Goal: Check status: Check status

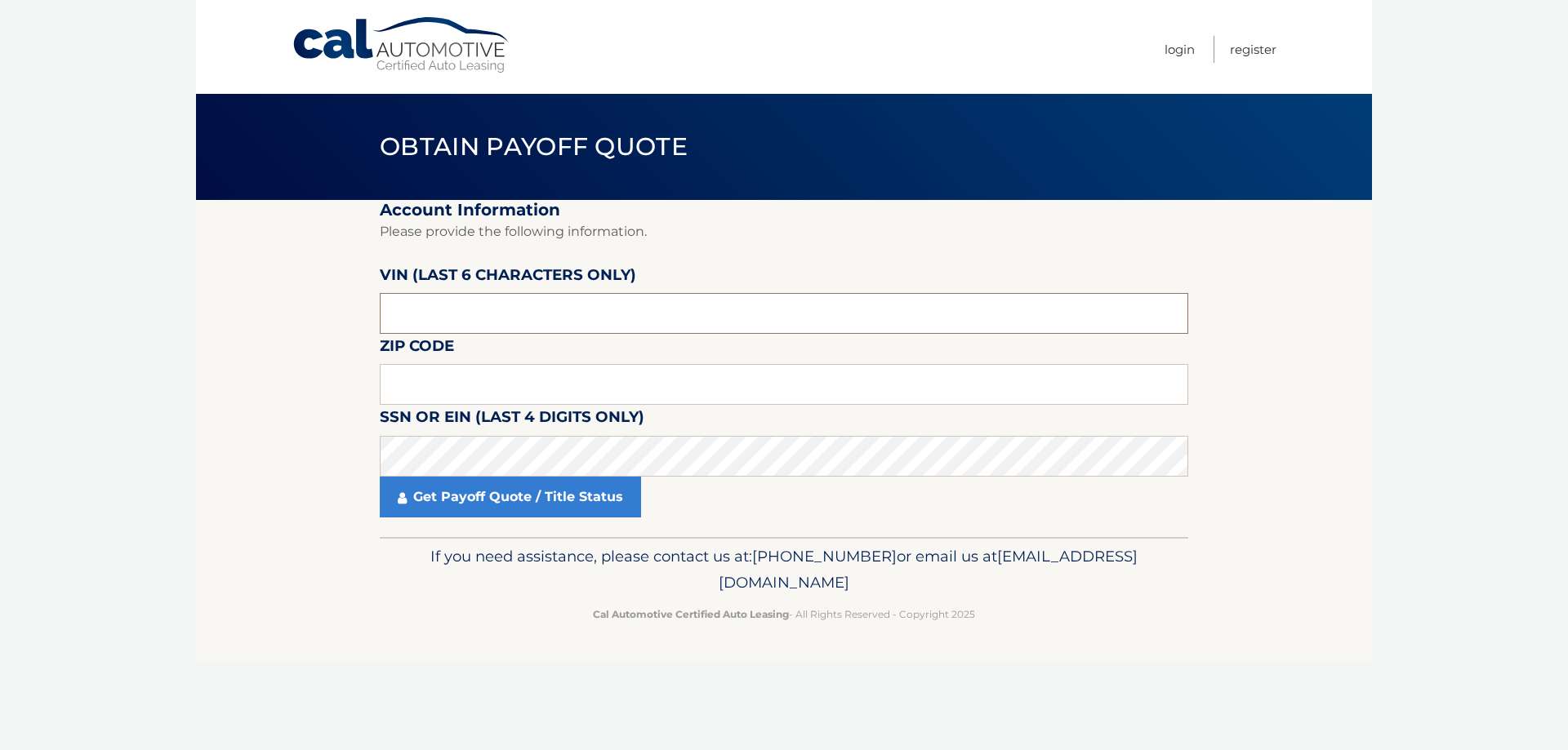
click at [538, 310] on input "text" at bounding box center [783, 313] width 808 height 40
click at [734, 399] on input "text" at bounding box center [783, 384] width 808 height 40
type input "11414"
click at [634, 307] on input "text" at bounding box center [783, 313] width 808 height 40
click at [516, 509] on link "Get Payoff Quote / Title Status" at bounding box center [510, 496] width 262 height 40
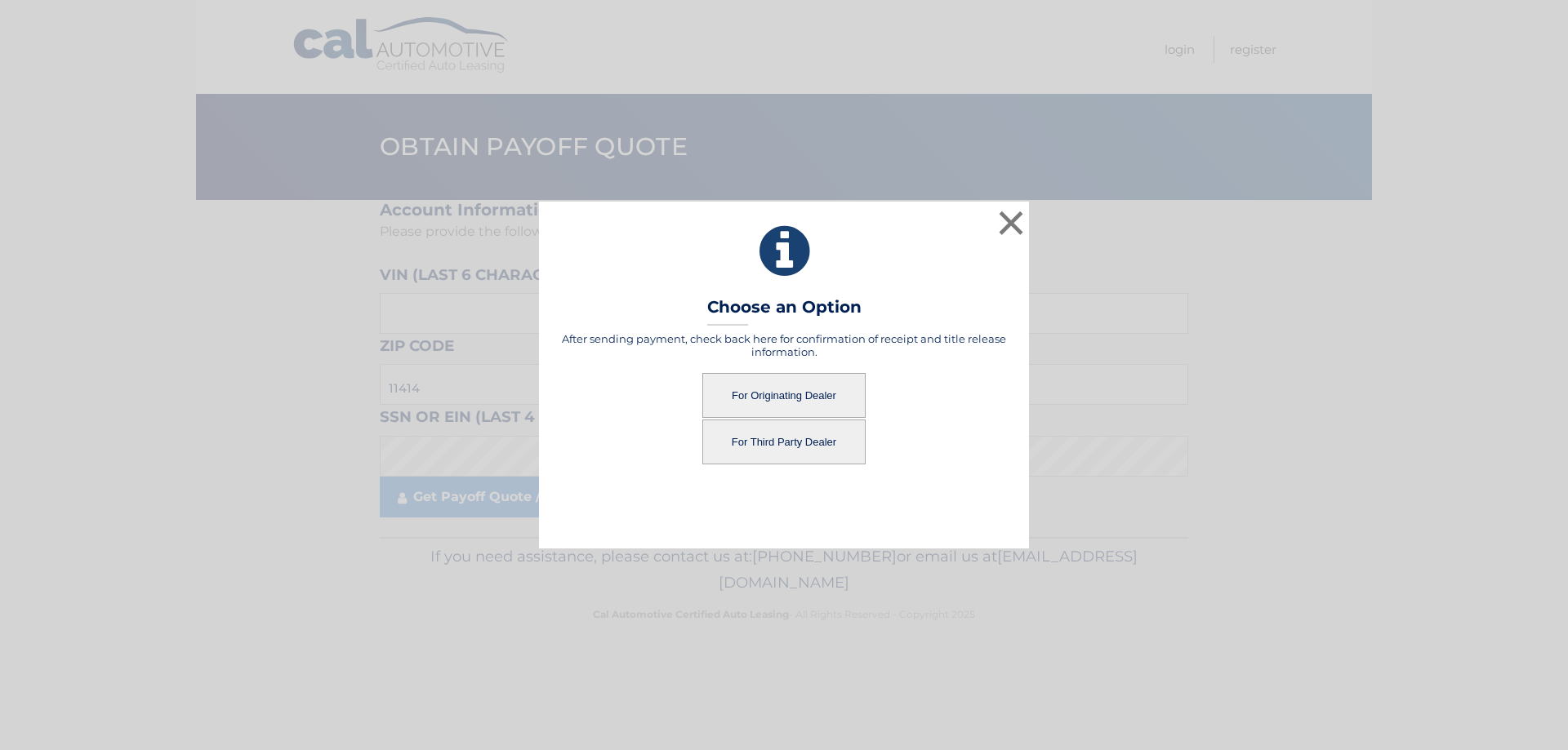
click at [811, 444] on button "For Third Party Dealer" at bounding box center [784, 442] width 164 height 45
click at [793, 446] on button "For Third Party Dealer" at bounding box center [784, 442] width 164 height 45
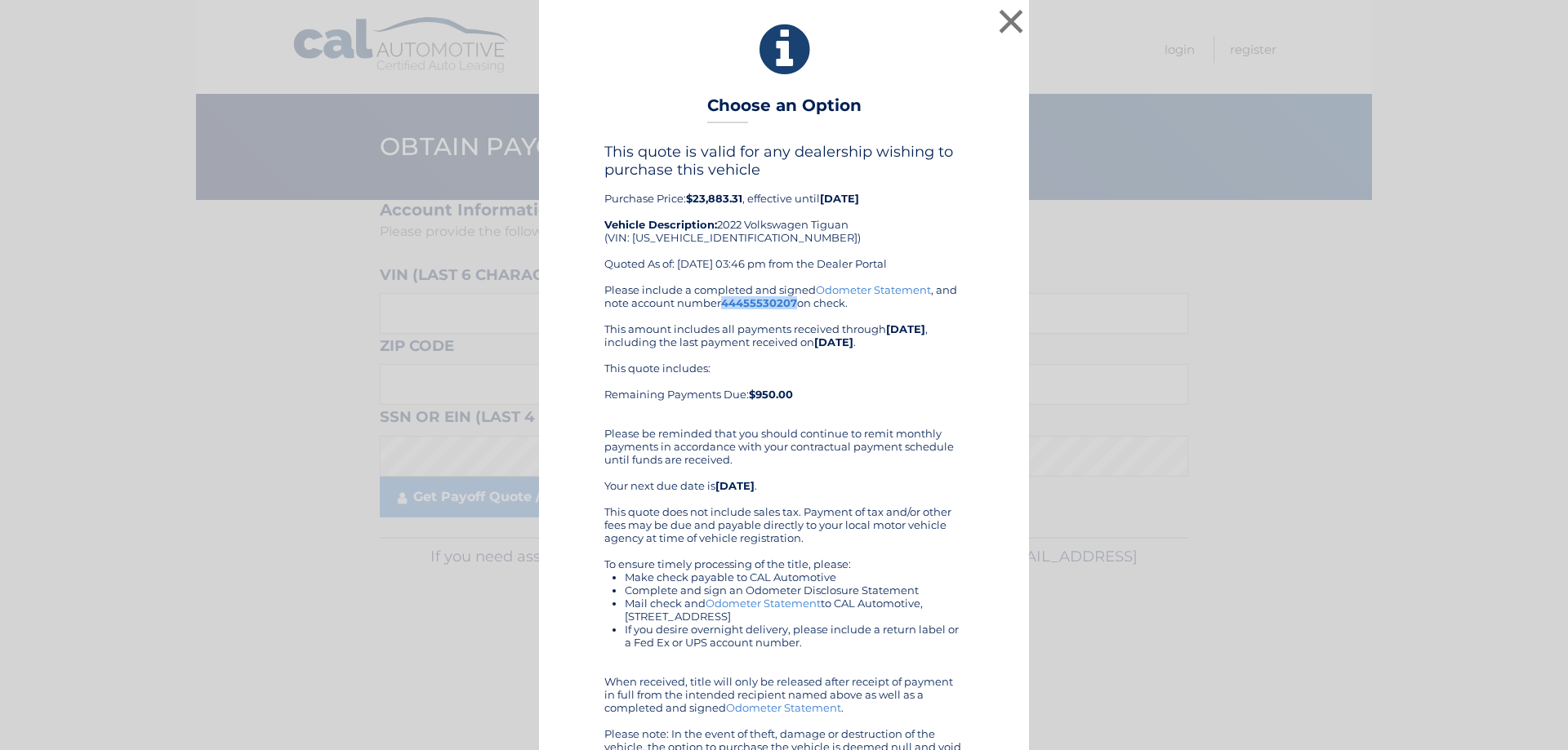
drag, startPoint x: 777, startPoint y: 308, endPoint x: 717, endPoint y: 304, distance: 60.1
click at [721, 304] on b "44455530207" at bounding box center [759, 302] width 76 height 13
copy b "44455530207"
drag, startPoint x: 738, startPoint y: 194, endPoint x: 682, endPoint y: 195, distance: 56.0
click at [686, 195] on b "$23,883.31" at bounding box center [713, 198] width 56 height 13
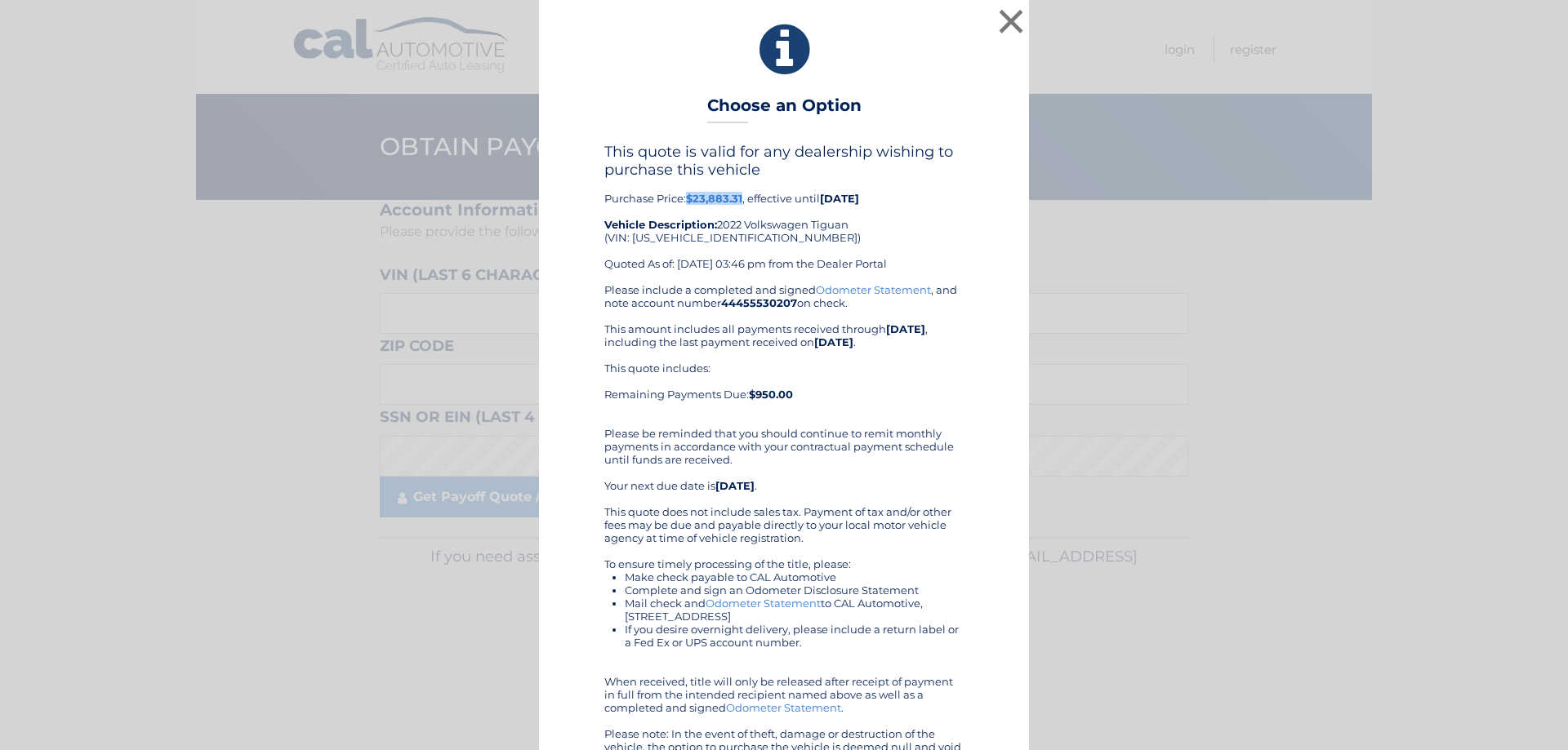
copy b "$23,883.31"
click at [995, 34] on button "×" at bounding box center [1011, 22] width 33 height 33
